Goal: Task Accomplishment & Management: Manage account settings

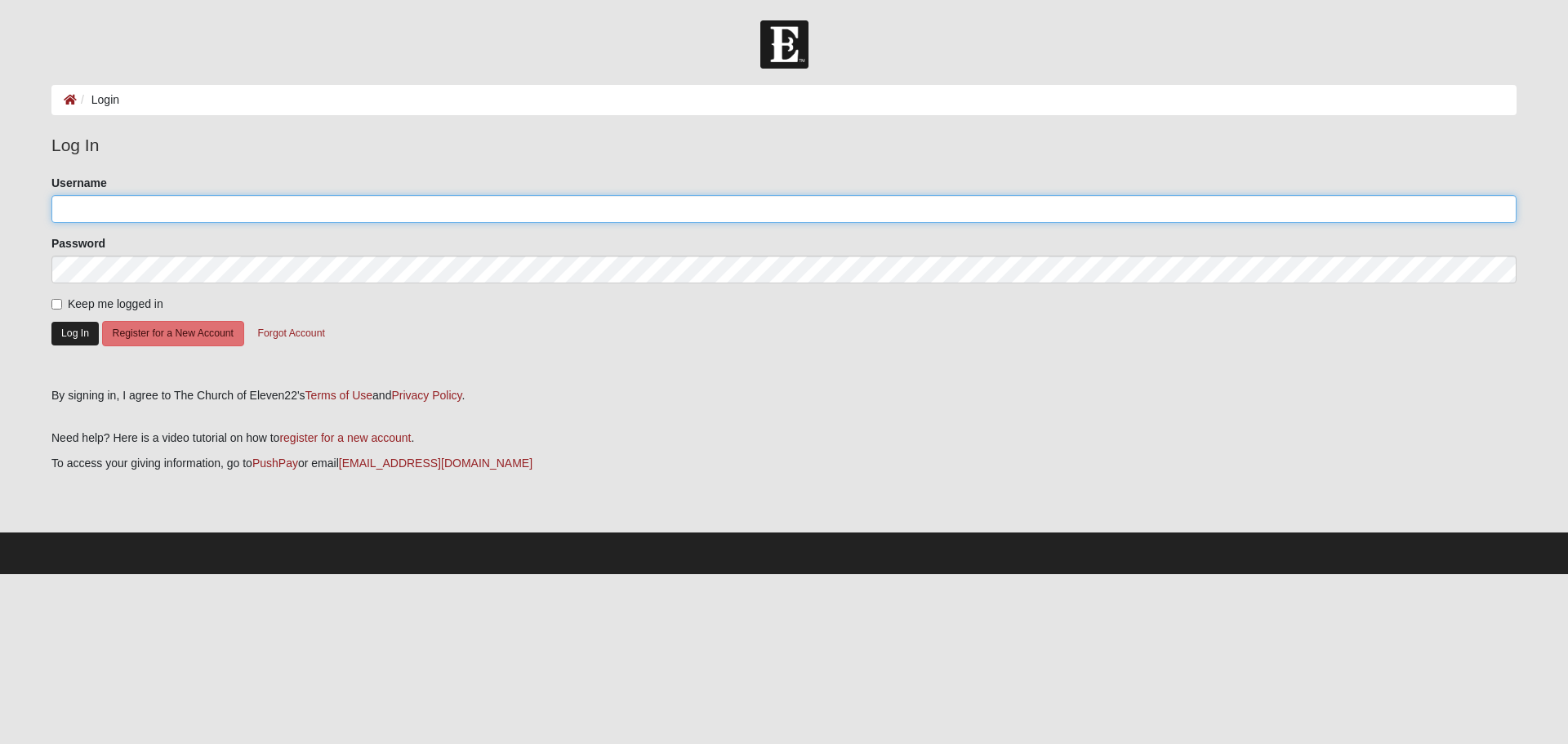
type input "phyl364"
click at [78, 333] on button "Log In" at bounding box center [75, 334] width 47 height 24
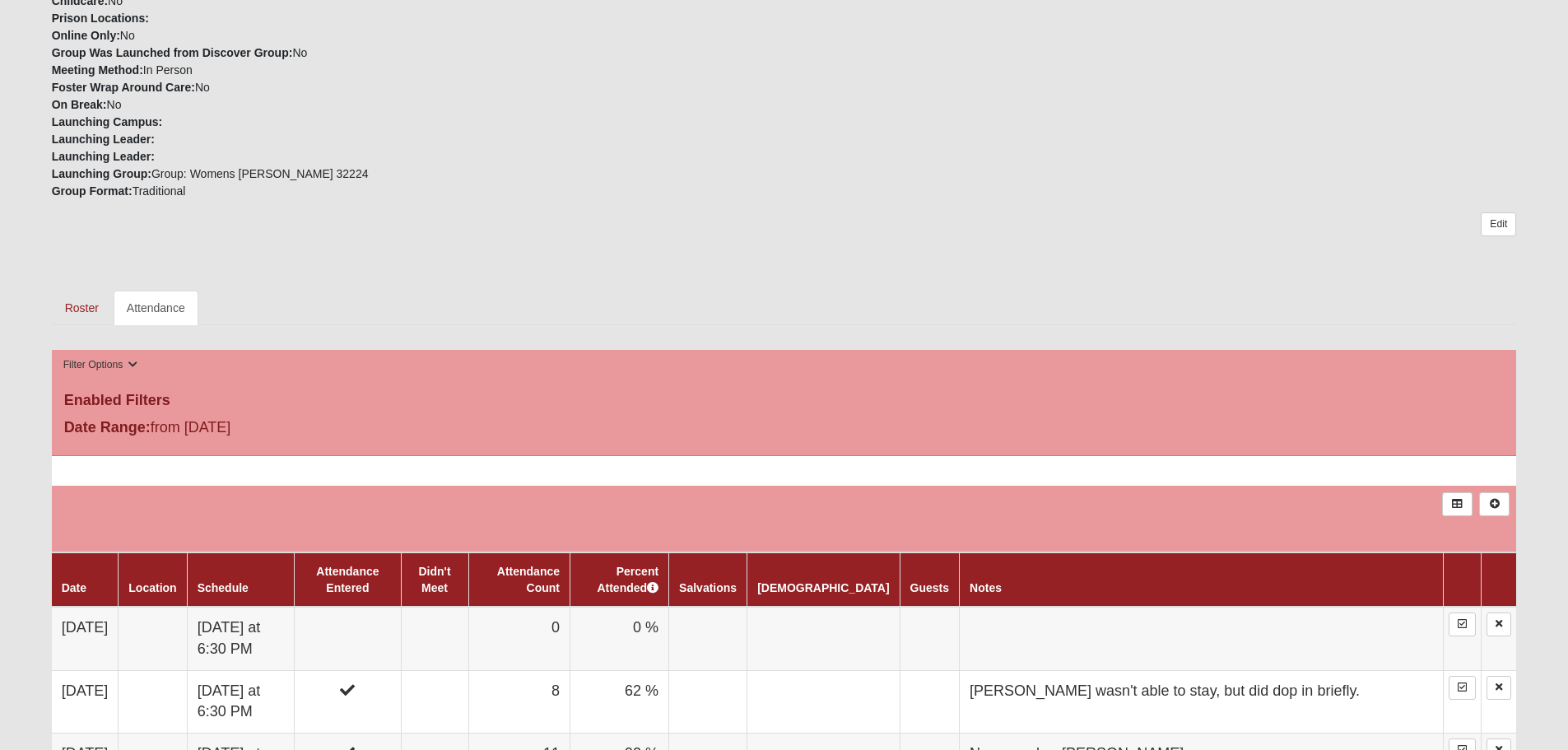
scroll to position [659, 0]
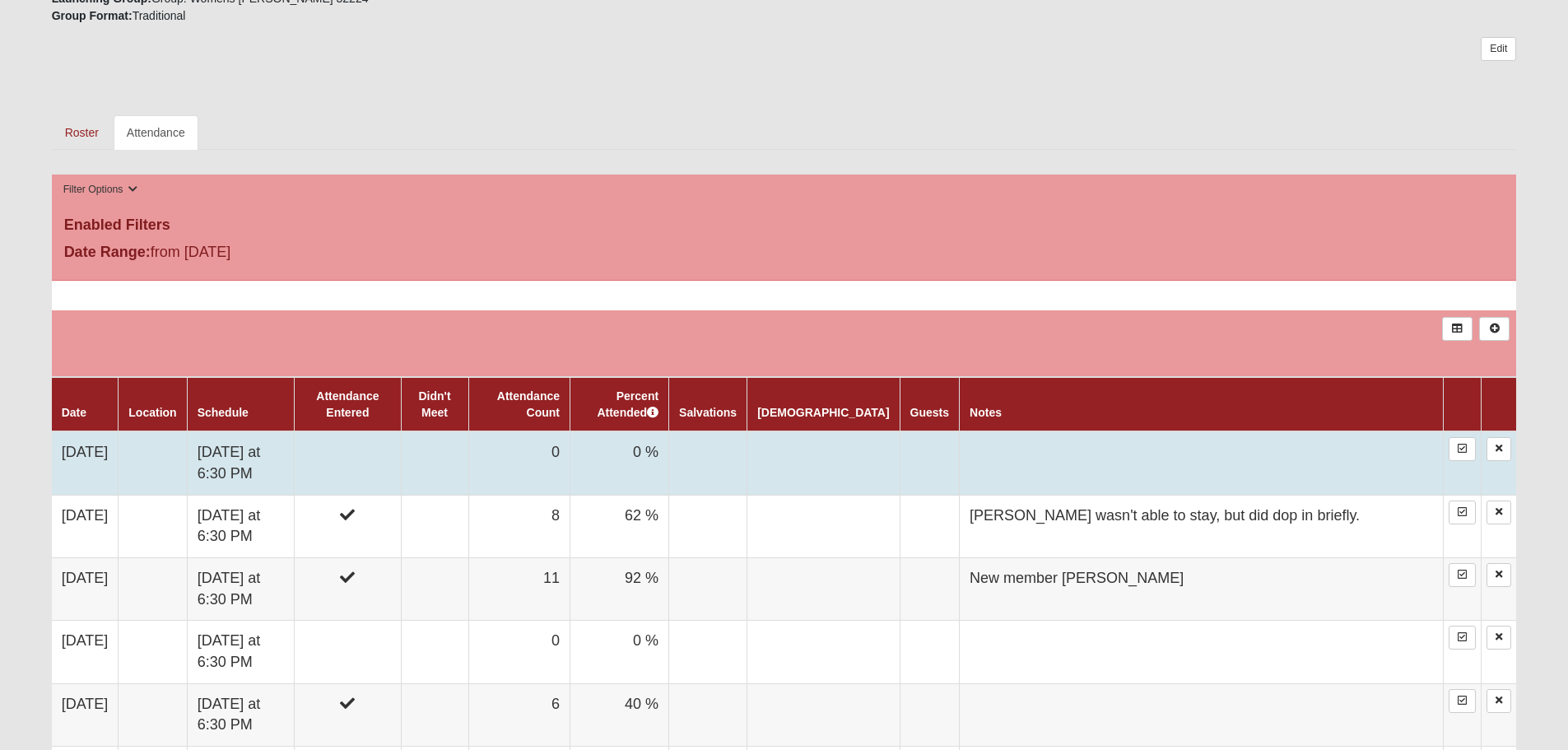
click at [1088, 455] on td at bounding box center [1202, 463] width 484 height 63
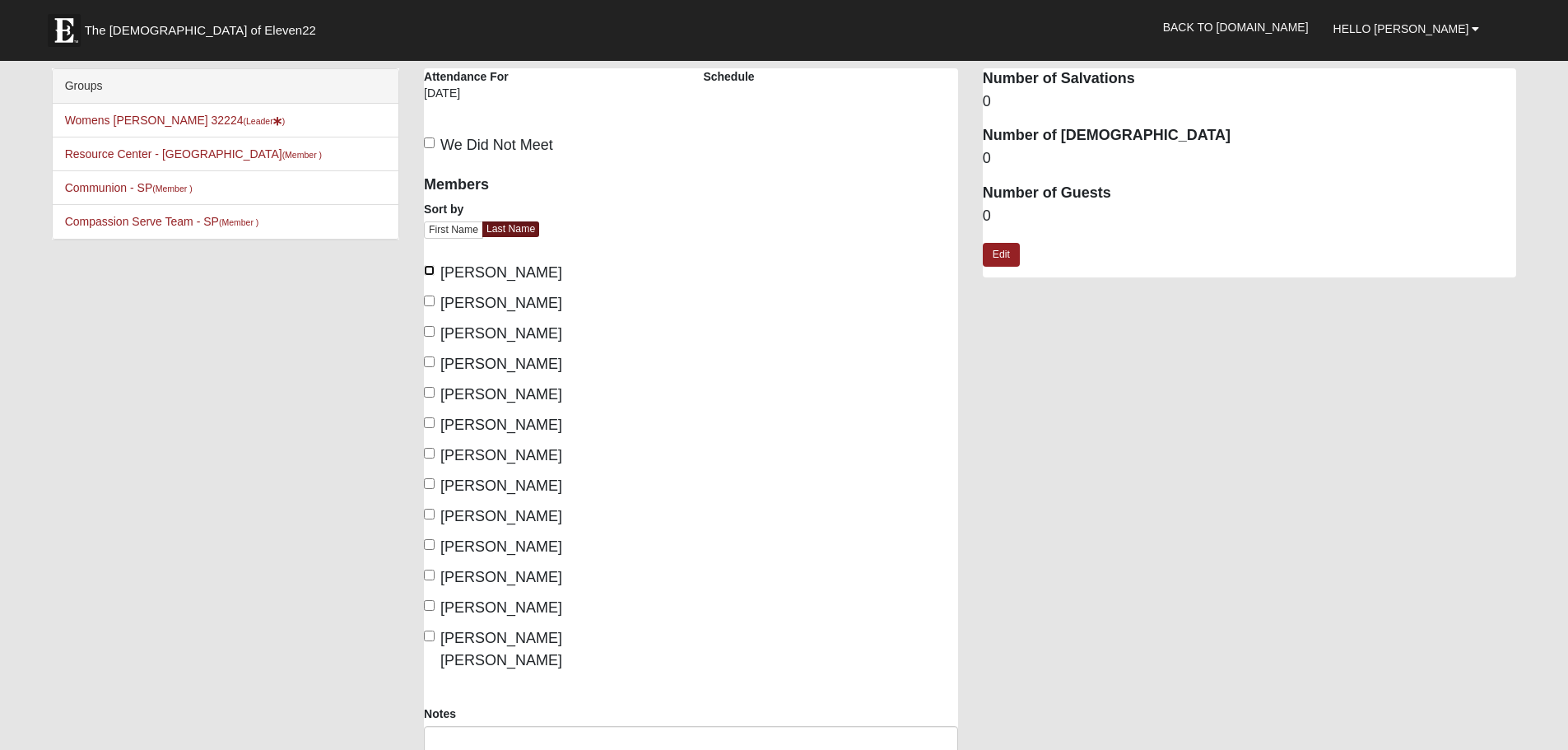
click at [428, 268] on input "Dwyer, Deirdre" at bounding box center [429, 270] width 10 height 10
checkbox input "true"
click at [429, 304] on input "Ives, Karen" at bounding box center [429, 300] width 10 height 10
checkbox input "true"
click at [430, 393] on input "Locke, Bonnie" at bounding box center [429, 392] width 10 height 10
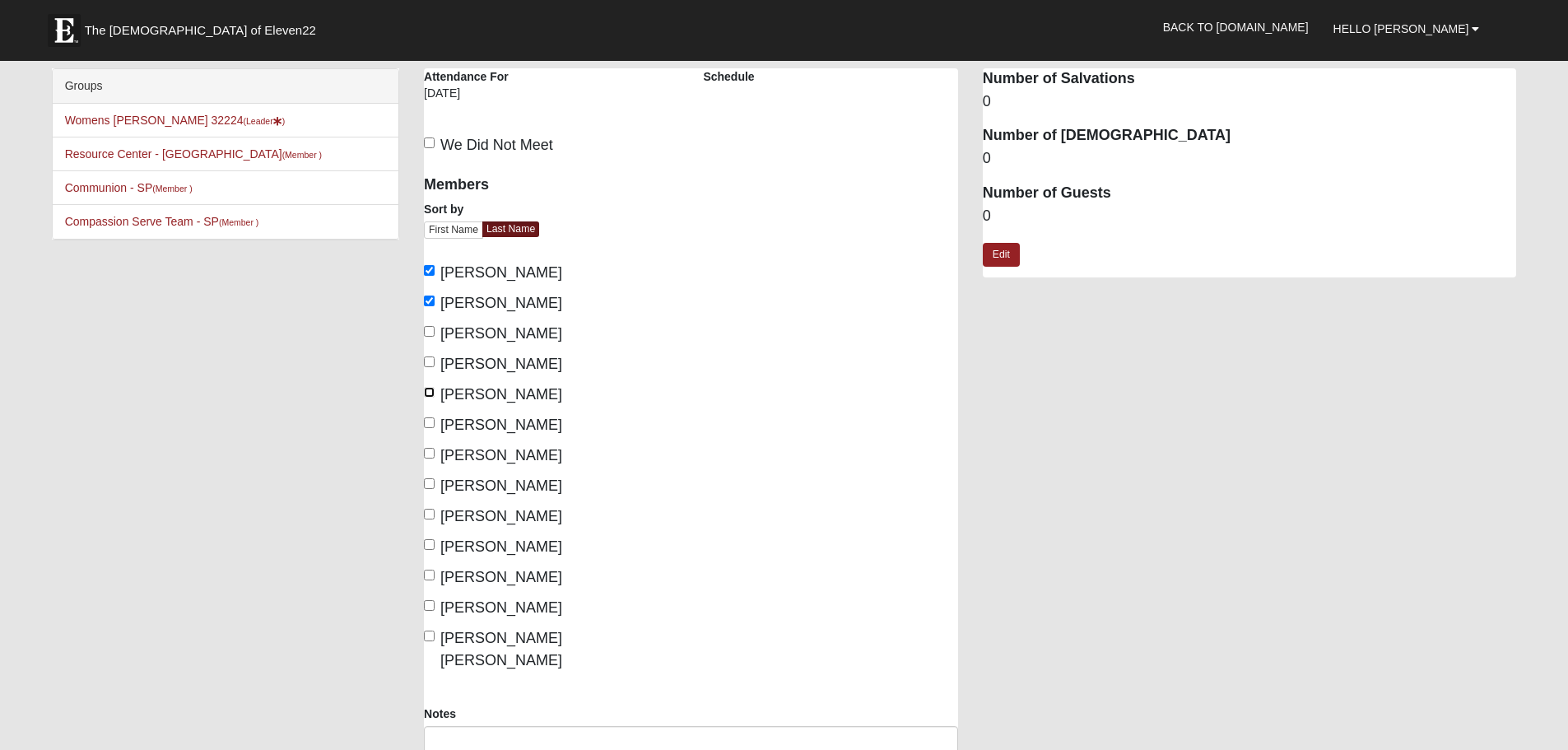
checkbox input "true"
click at [428, 424] on input "Lynn, Peggy" at bounding box center [429, 423] width 10 height 10
checkbox input "true"
click at [430, 482] on input "Moraska, Ramona" at bounding box center [429, 484] width 10 height 10
checkbox input "true"
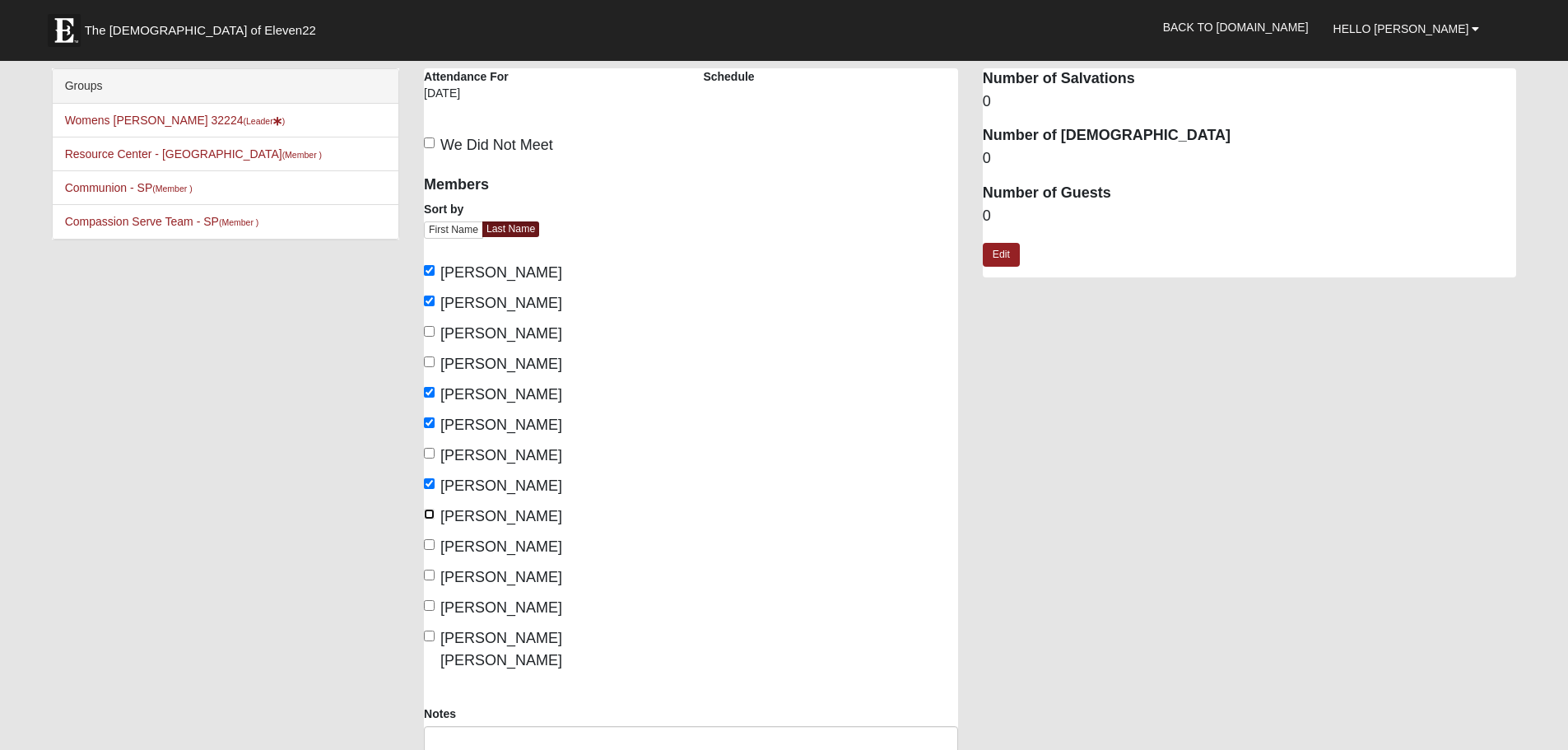
click at [429, 513] on input "[PERSON_NAME]" at bounding box center [429, 514] width 10 height 10
checkbox input "true"
click at [431, 607] on input "[PERSON_NAME]" at bounding box center [429, 605] width 10 height 10
checkbox input "true"
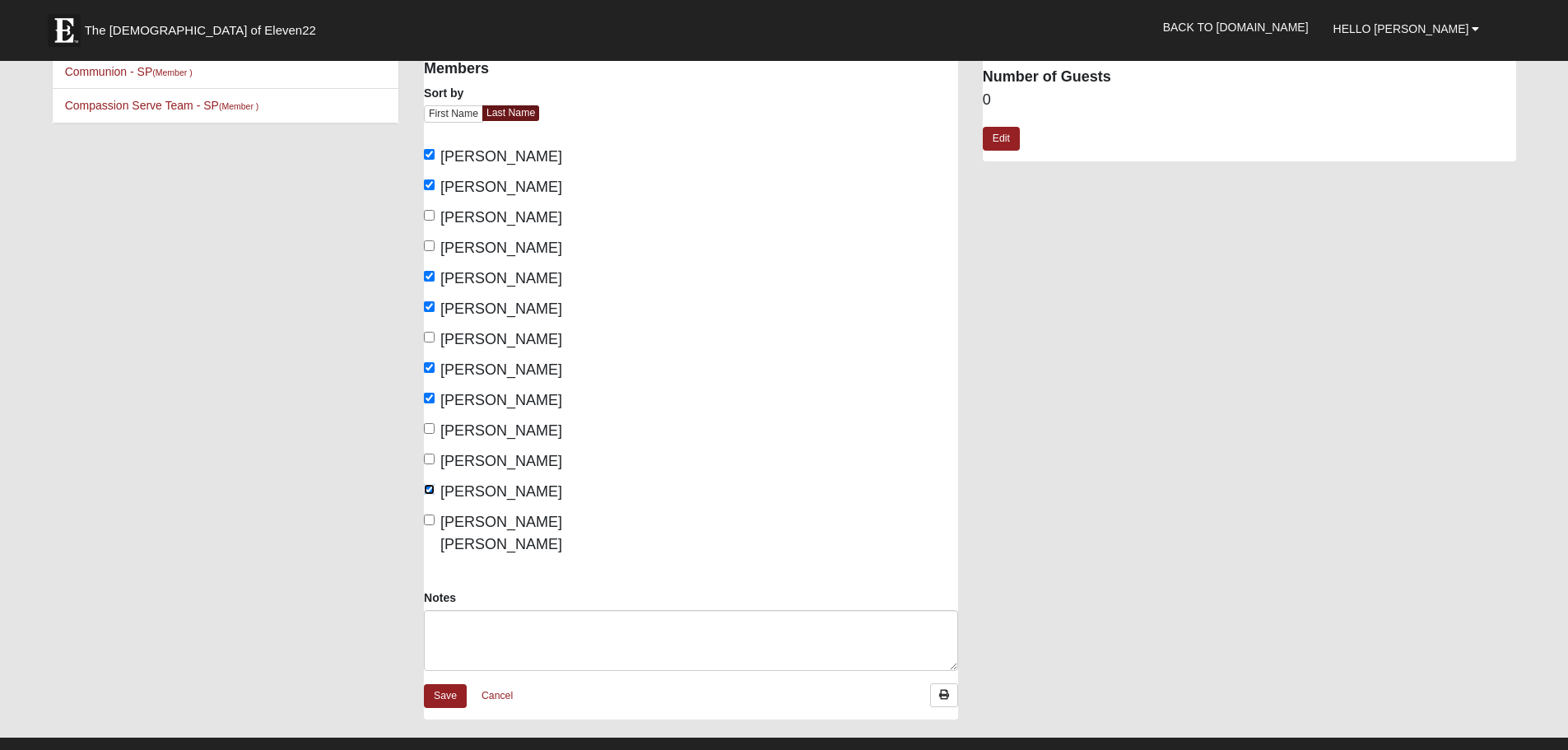
scroll to position [82, 0]
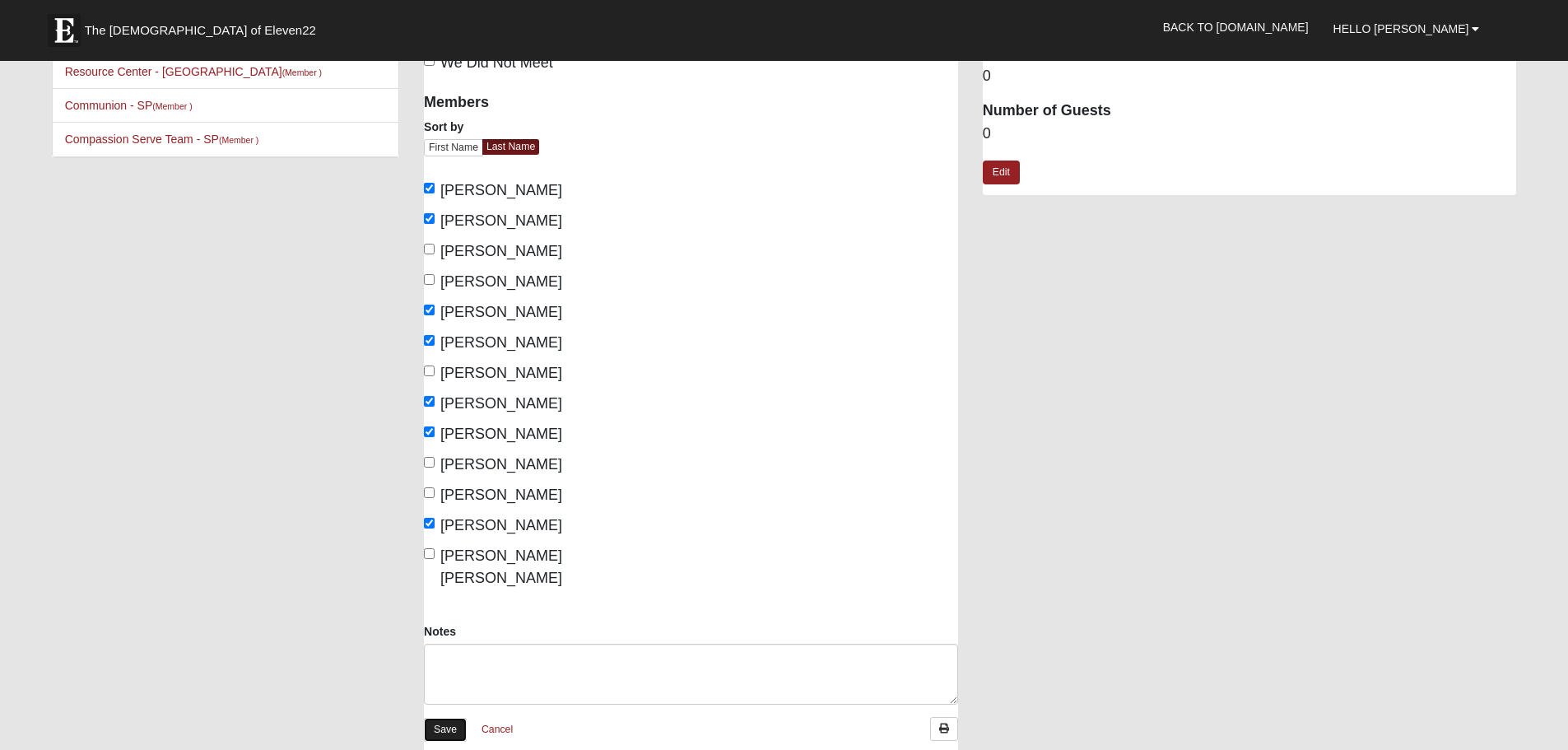
click at [442, 718] on link "Save" at bounding box center [444, 730] width 43 height 24
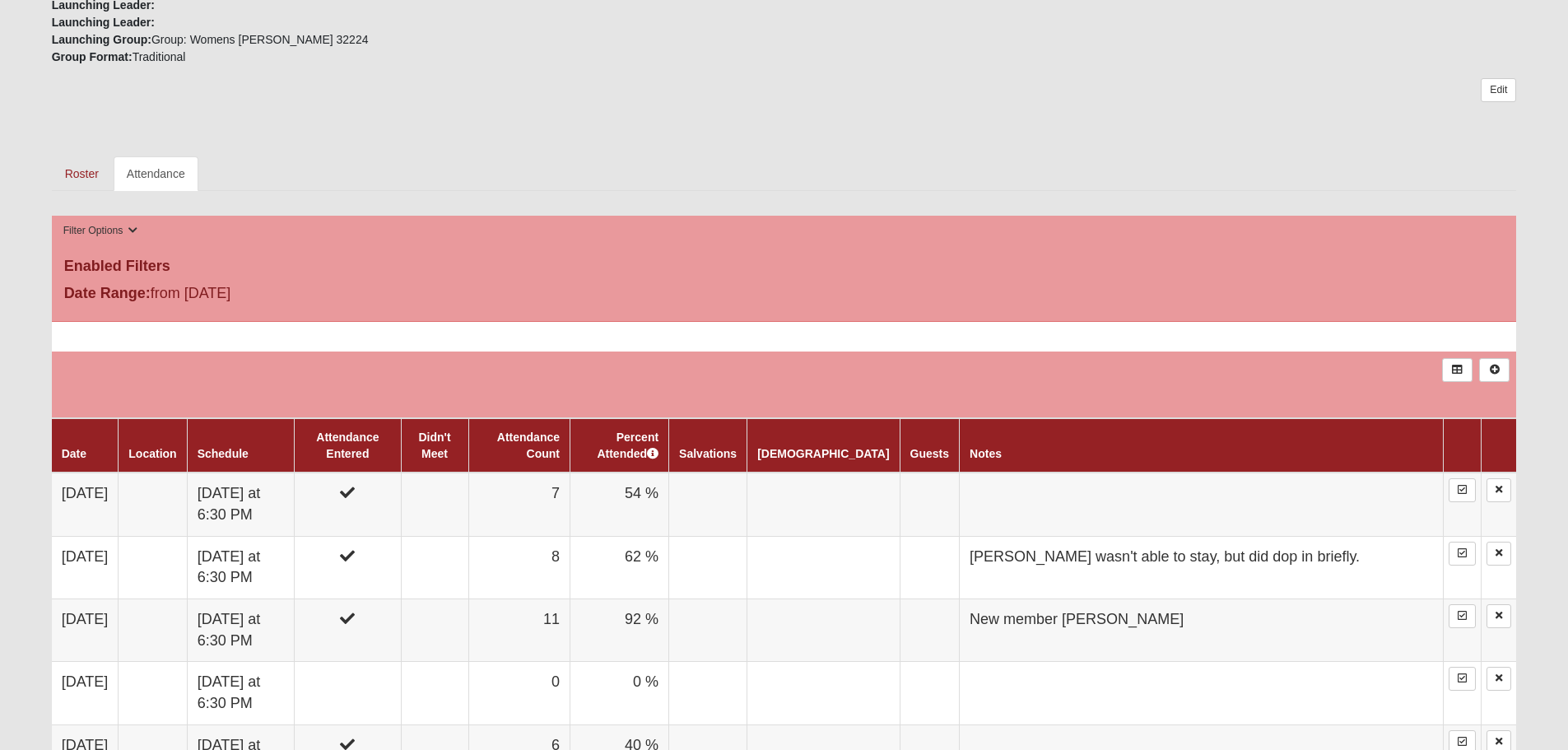
scroll to position [823, 0]
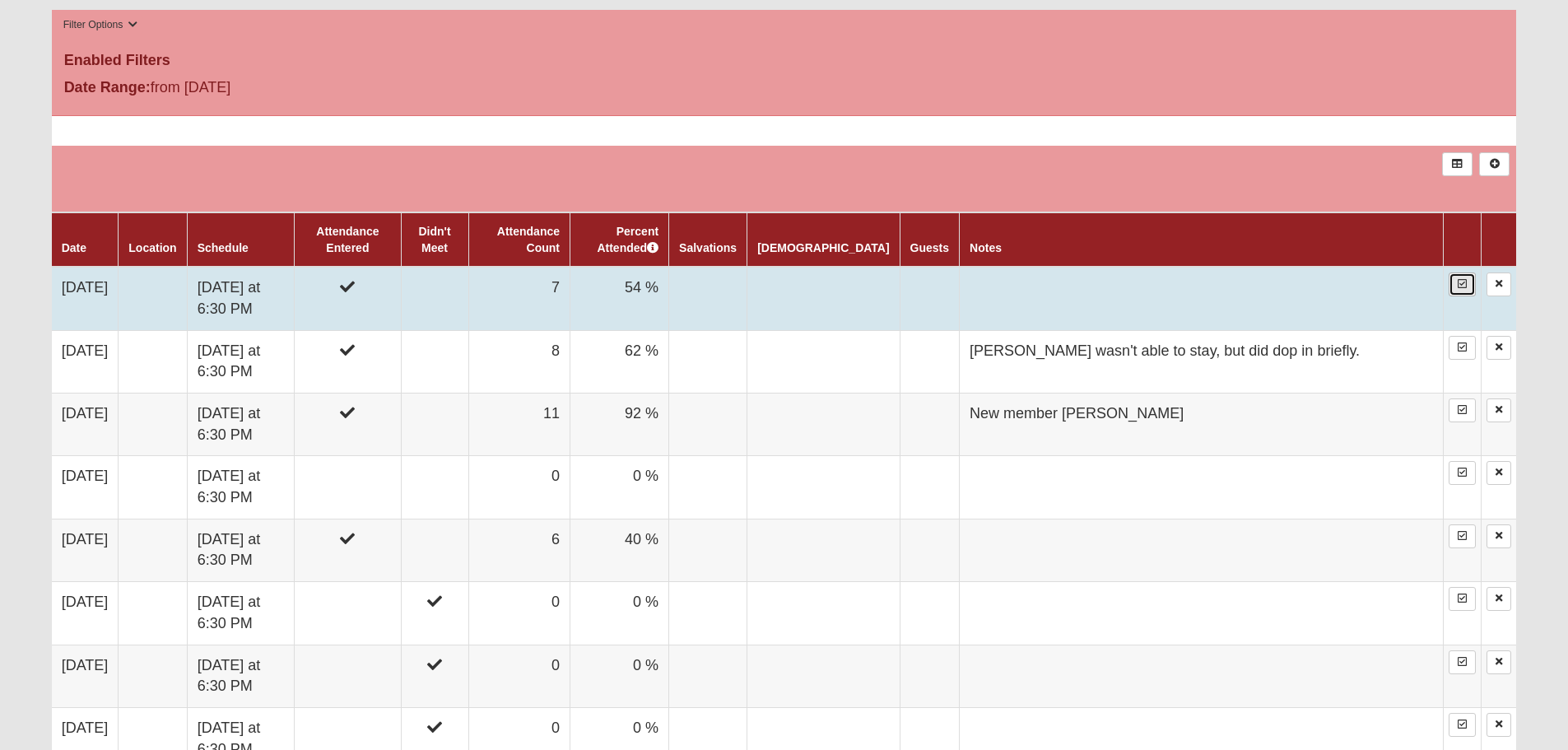
click at [1465, 286] on icon at bounding box center [1462, 284] width 9 height 10
